Goal: Information Seeking & Learning: Learn about a topic

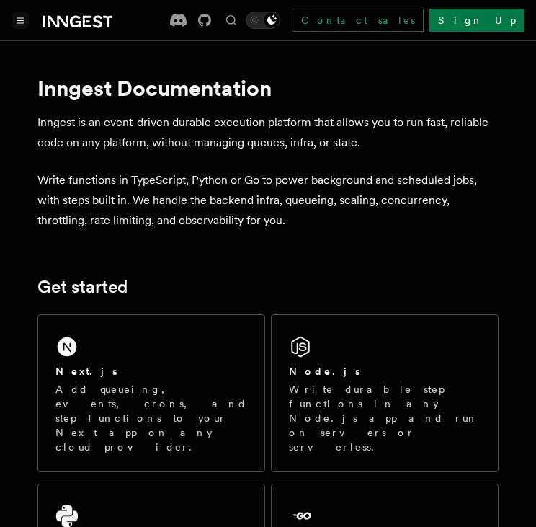
click at [24, 12] on button "Toggle navigation" at bounding box center [20, 20] width 17 height 17
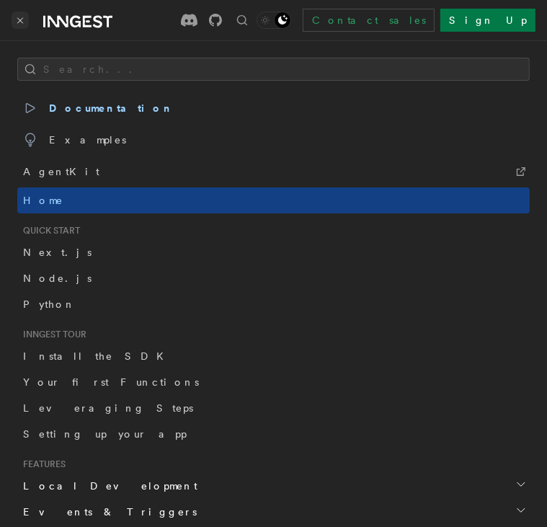
click at [14, 19] on button "Toggle navigation" at bounding box center [20, 20] width 17 height 17
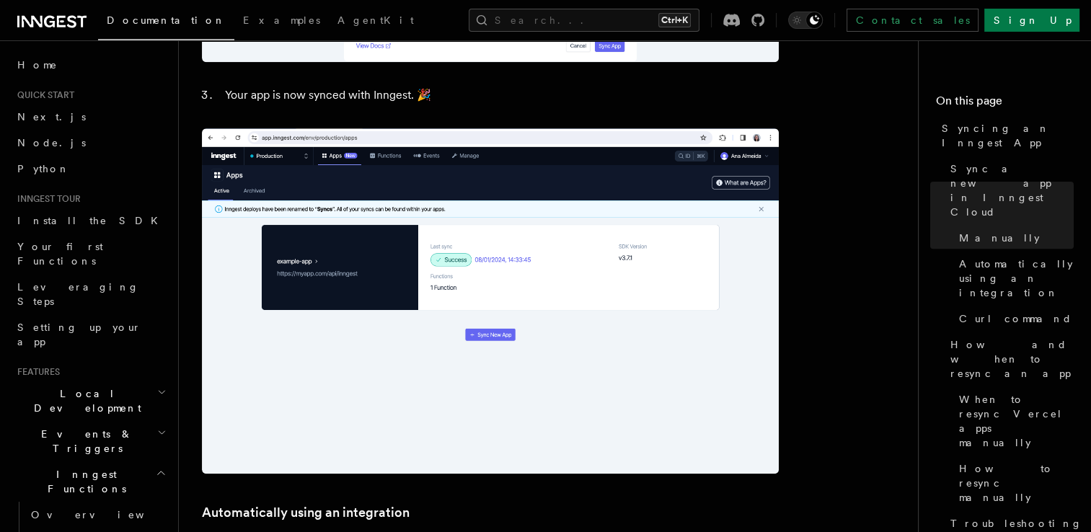
scroll to position [1567, 0]
